Goal: Information Seeking & Learning: Find specific fact

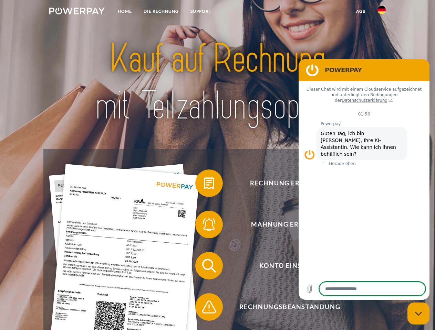
click at [77, 12] on img at bounding box center [76, 11] width 55 height 7
click at [381, 12] on img at bounding box center [381, 10] width 8 height 8
click at [360, 11] on link "agb" at bounding box center [360, 11] width 21 height 12
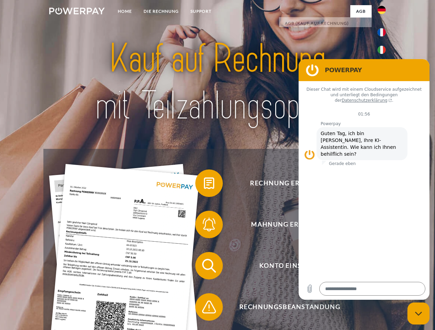
click at [204, 185] on span at bounding box center [198, 183] width 34 height 34
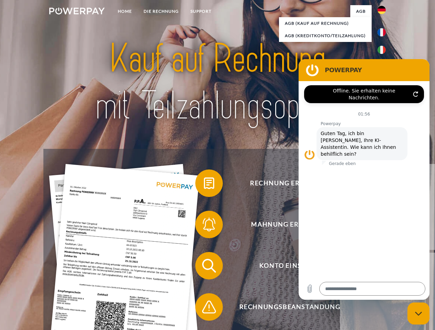
click at [204, 226] on span at bounding box center [198, 225] width 34 height 34
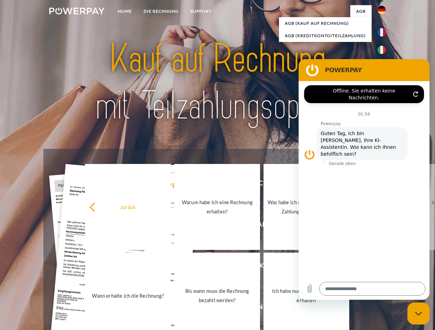
click at [204, 267] on link "Bis wann muss die Rechnung bezahlt werden?" at bounding box center [217, 296] width 86 height 86
click at [204, 309] on span at bounding box center [198, 307] width 34 height 34
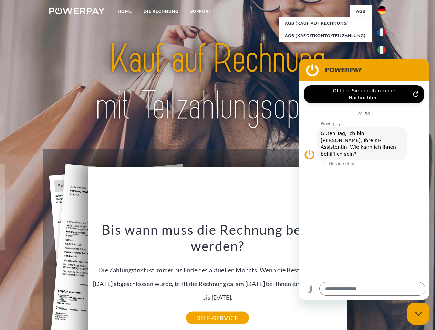
click at [418, 314] on icon "Messaging-Fenster schließen" at bounding box center [418, 314] width 7 height 4
type textarea "*"
